Goal: Find specific page/section: Find specific page/section

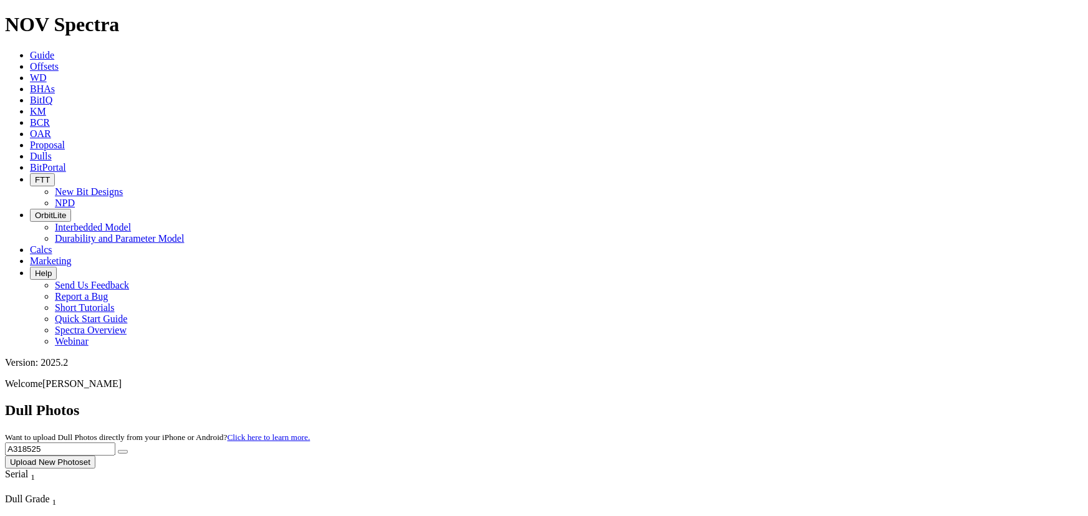
click at [30, 151] on icon at bounding box center [30, 156] width 0 height 11
drag, startPoint x: 827, startPoint y: 54, endPoint x: 766, endPoint y: 54, distance: 61.7
click at [766, 402] on div "Dull Photos Want to upload Dull Photos directly from your iPhone or Android? Cl…" at bounding box center [544, 435] width 1078 height 67
type input "A318572"
click at [123, 452] on icon "submit" at bounding box center [123, 452] width 0 height 0
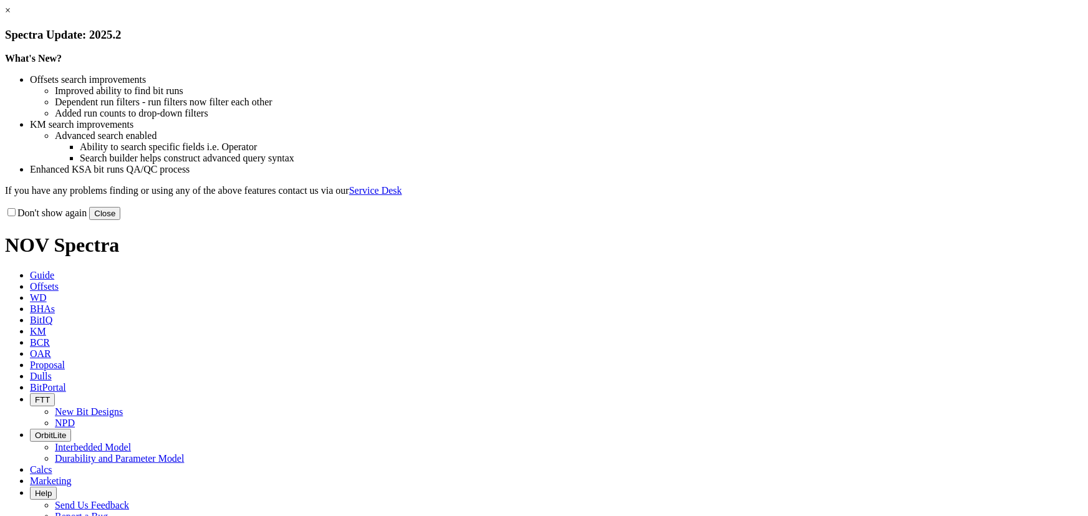
click at [120, 220] on button "Close" at bounding box center [104, 213] width 31 height 13
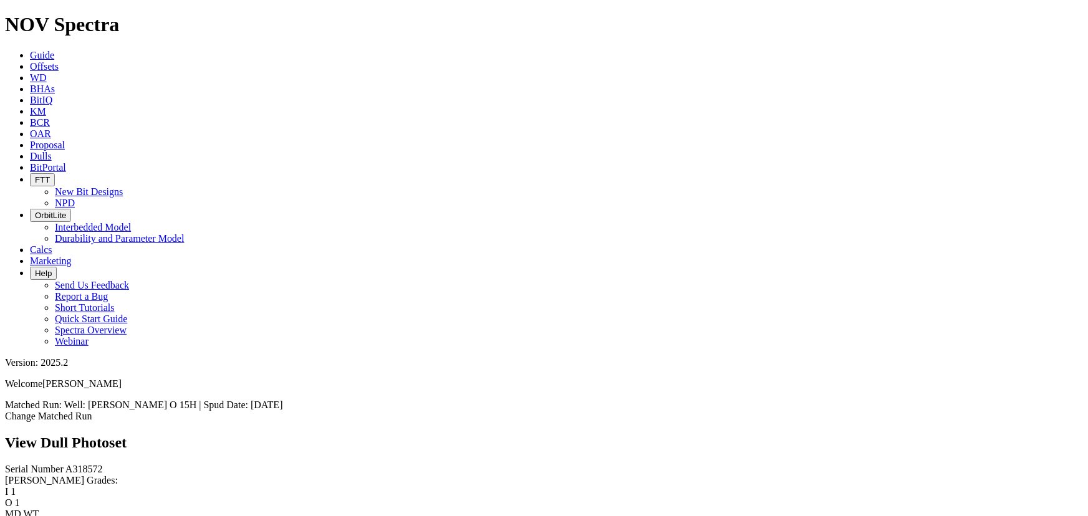
scroll to position [1077, 0]
click at [52, 151] on link "Dulls" at bounding box center [41, 156] width 22 height 11
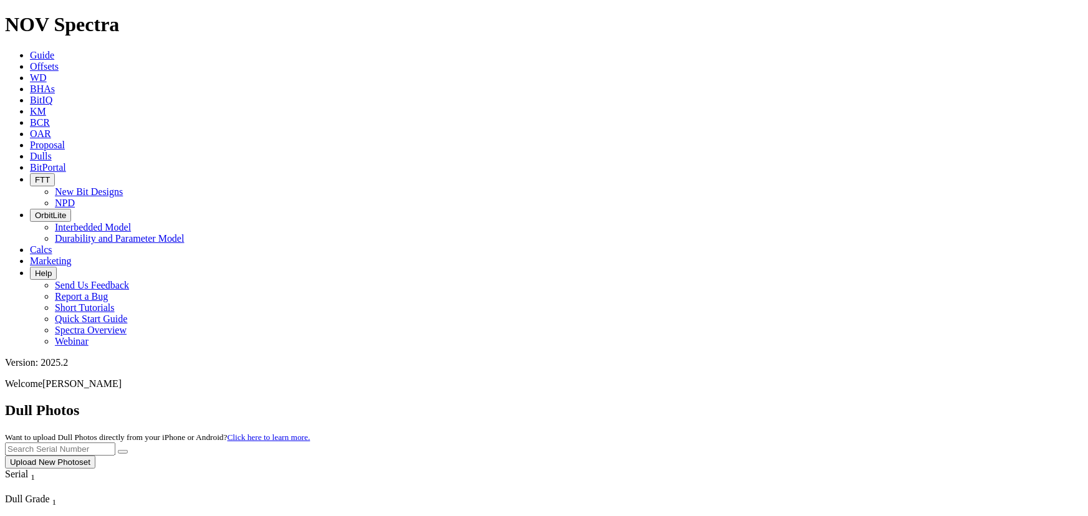
click at [115, 443] on input "text" at bounding box center [60, 449] width 110 height 13
type input "A317149"
click at [118, 450] on button "submit" at bounding box center [123, 452] width 10 height 4
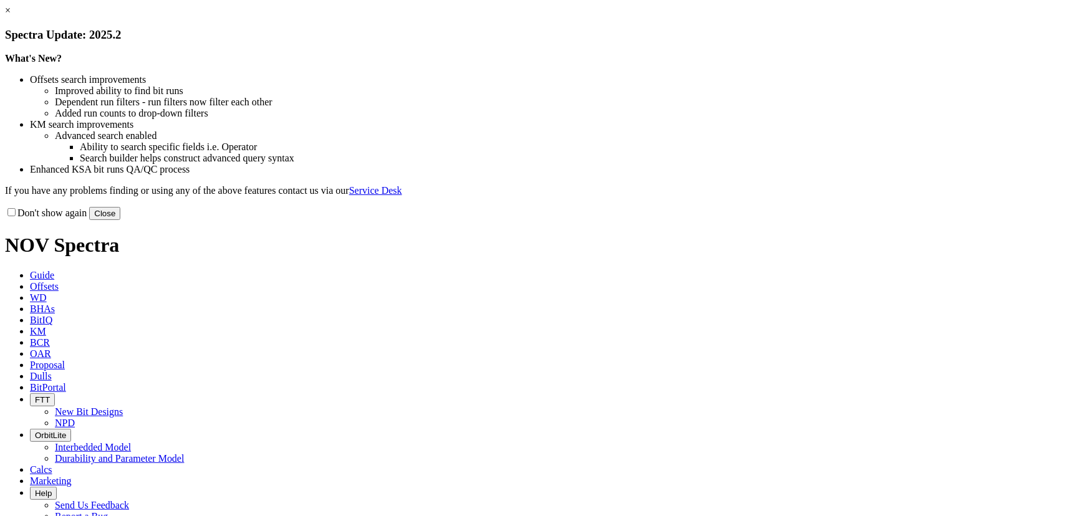
click at [120, 220] on button "Close" at bounding box center [104, 213] width 31 height 13
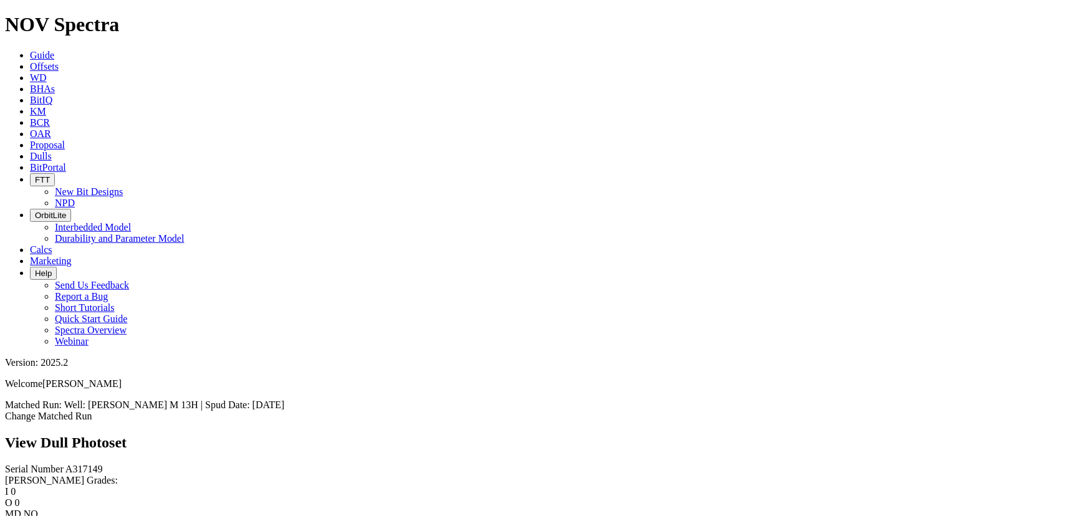
scroll to position [1416, 0]
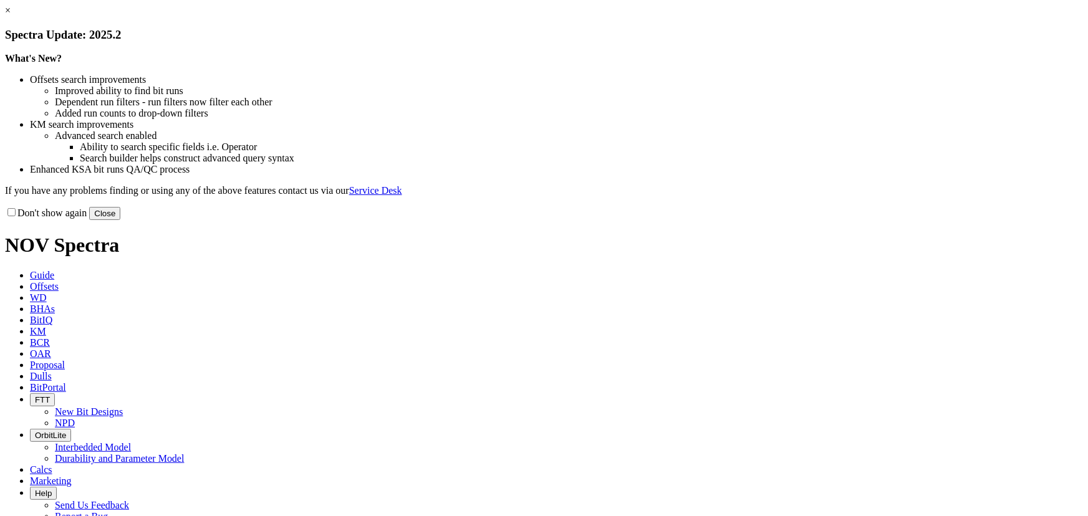
click at [120, 220] on button "Close" at bounding box center [104, 213] width 31 height 13
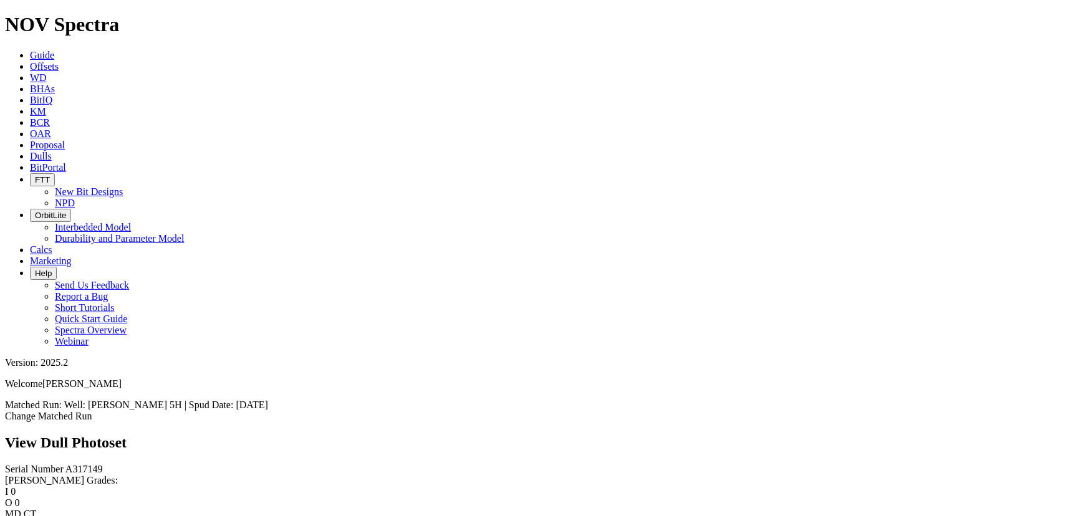
scroll to position [396, 0]
